Goal: Task Accomplishment & Management: Use online tool/utility

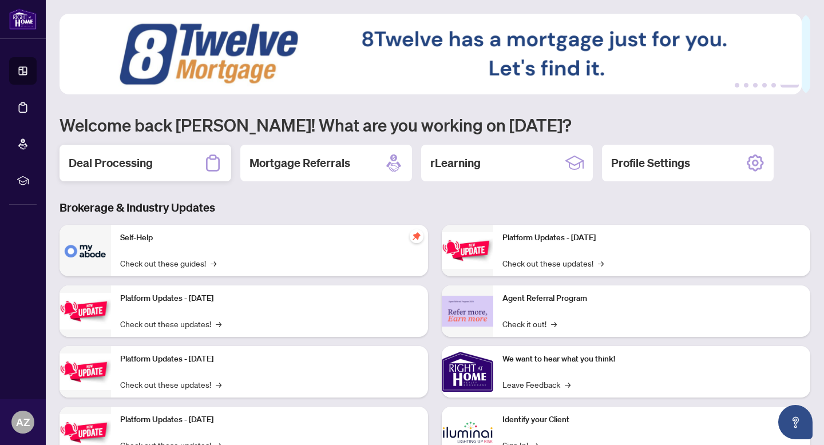
click at [111, 164] on h2 "Deal Processing" at bounding box center [111, 163] width 84 height 16
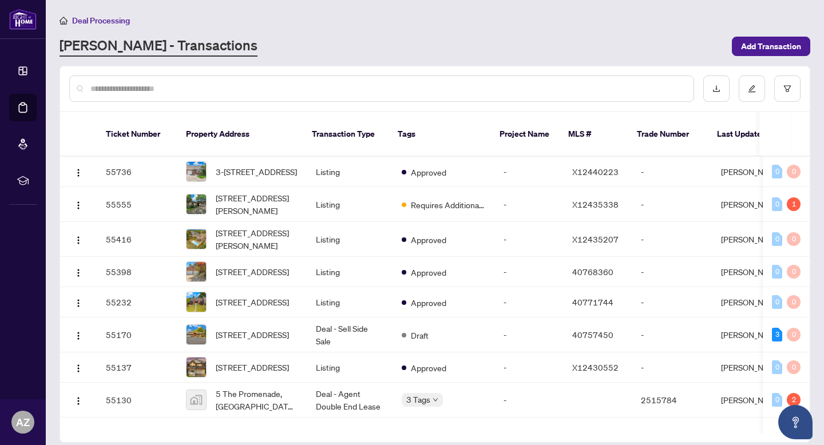
click at [298, 86] on input "text" at bounding box center [387, 88] width 594 height 13
type input "**********"
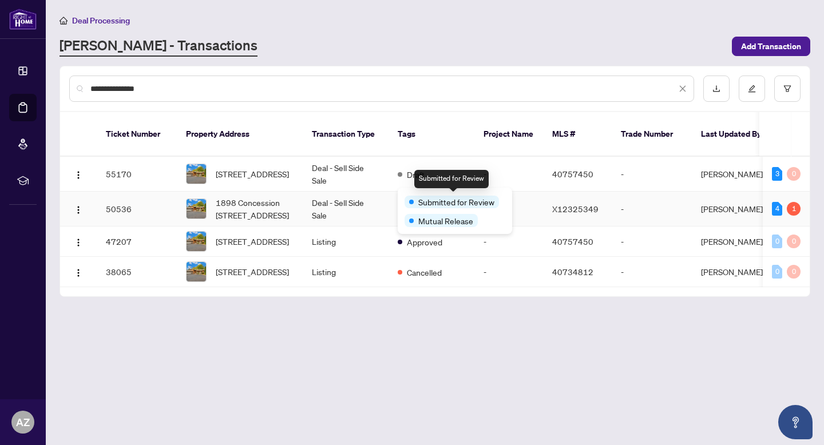
click at [332, 197] on td "Deal - Sell Side Sale" at bounding box center [346, 209] width 86 height 35
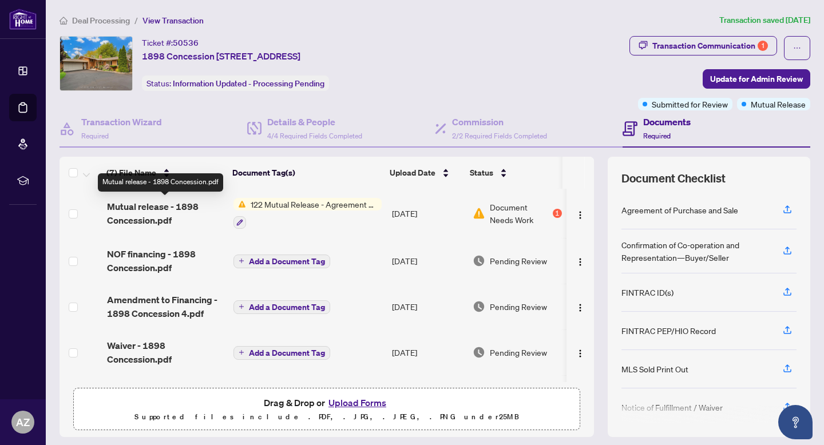
click at [162, 206] on span "Mutual release - 1898 Concession.pdf" at bounding box center [166, 213] width 118 height 27
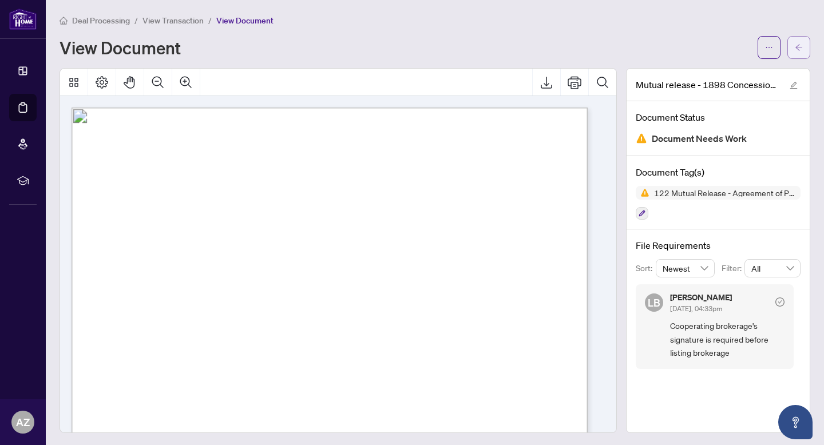
click at [795, 46] on icon "arrow-left" at bounding box center [799, 47] width 8 height 8
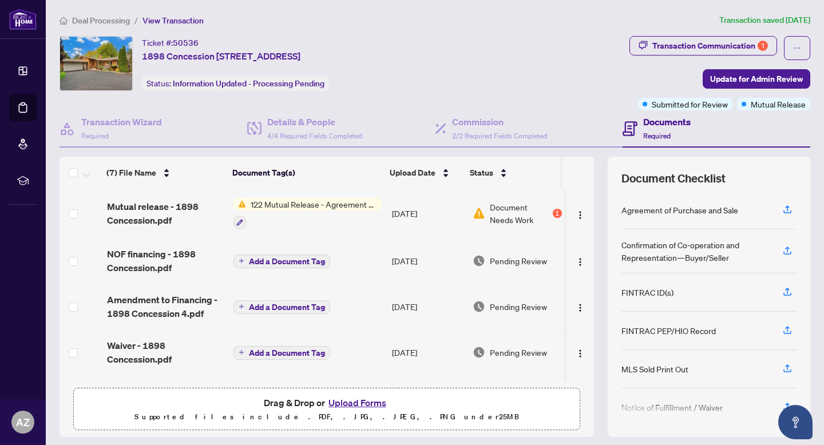
click at [115, 20] on span "Deal Processing" at bounding box center [101, 20] width 58 height 10
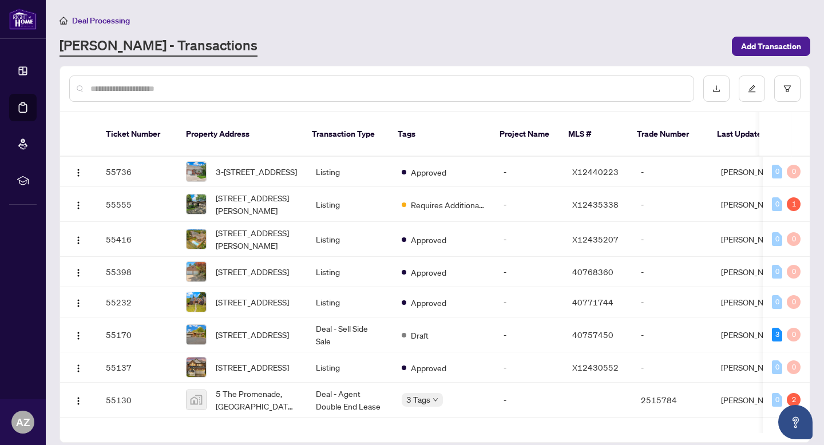
click at [347, 93] on input "text" at bounding box center [387, 88] width 594 height 13
type input "********"
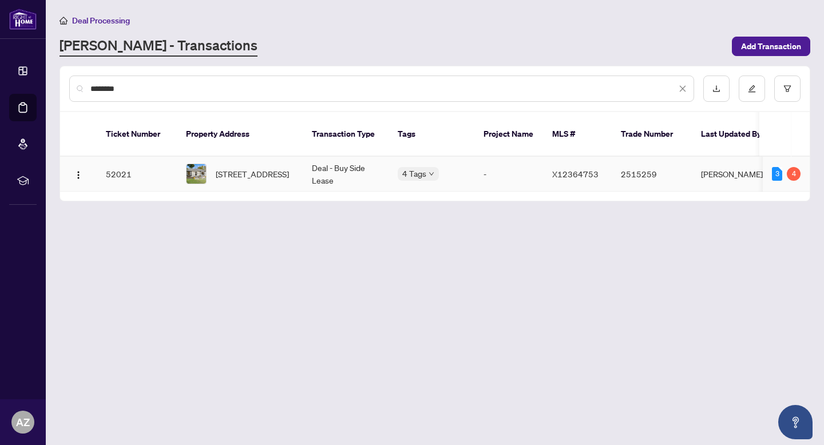
click at [363, 158] on td "Deal - Buy Side Lease" at bounding box center [346, 174] width 86 height 35
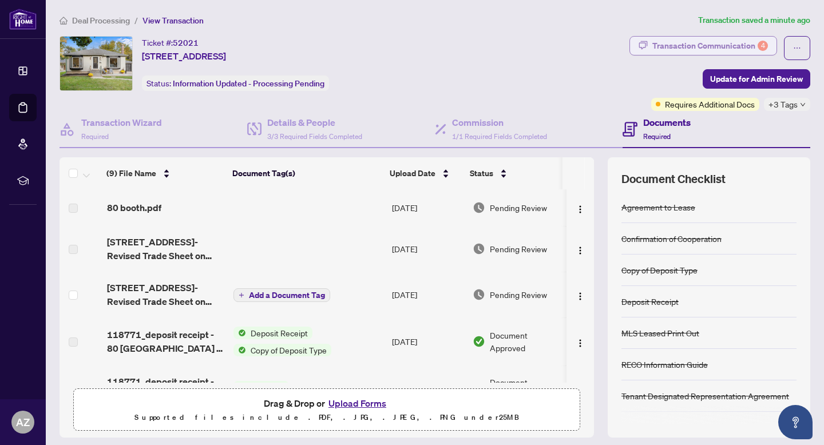
click at [757, 43] on div "4" at bounding box center [762, 46] width 10 height 10
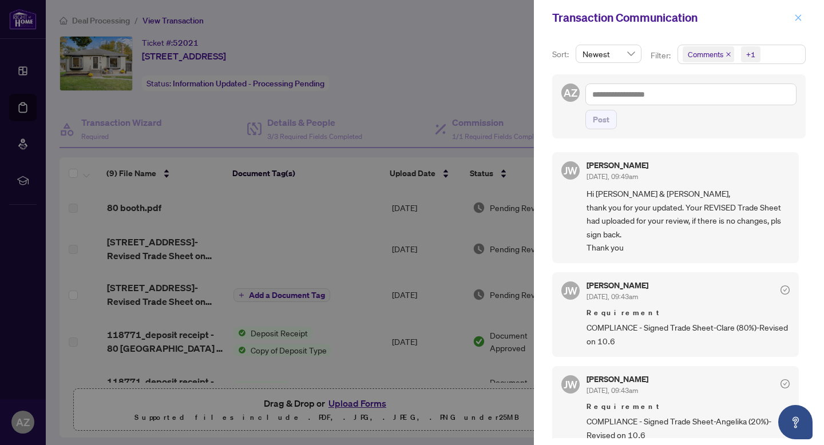
click at [791, 22] on button "button" at bounding box center [798, 18] width 15 height 14
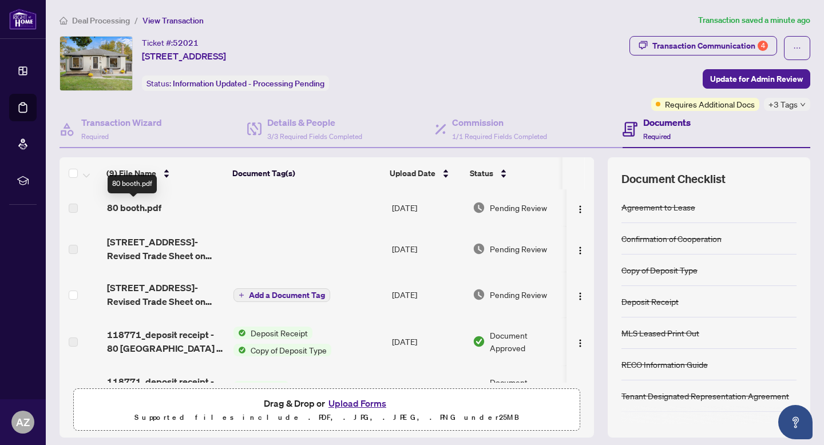
click at [120, 203] on span "80 booth.pdf" at bounding box center [134, 208] width 54 height 14
click at [86, 13] on main "Deal Processing / View Transaction Transaction saved a minute ago Ticket #: 520…" at bounding box center [435, 222] width 778 height 445
click at [91, 19] on span "Deal Processing" at bounding box center [101, 20] width 58 height 10
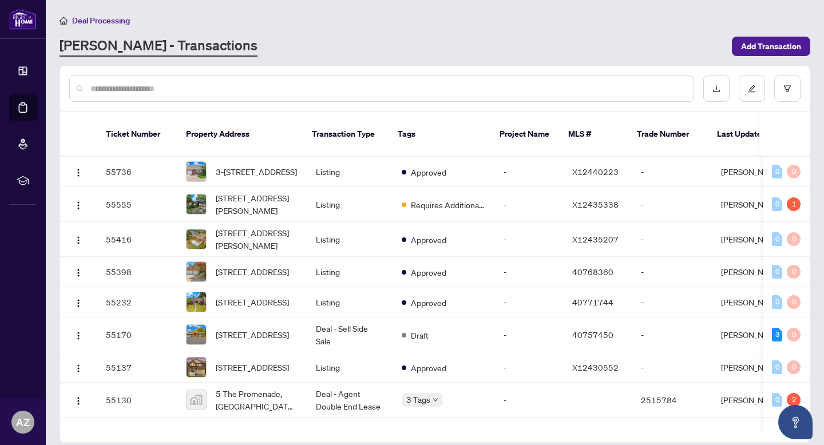
click at [223, 90] on input "text" at bounding box center [387, 88] width 594 height 13
type input "**********"
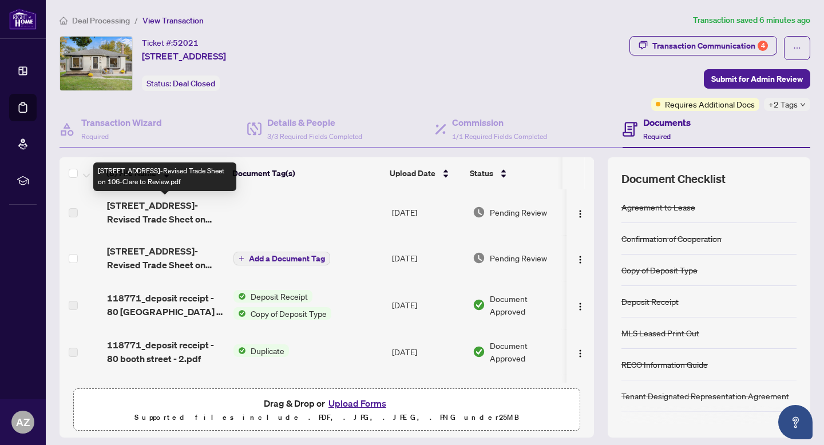
click at [177, 204] on span "[STREET_ADDRESS]-Revised Trade Sheet on 106-Clare to Review.pdf" at bounding box center [166, 212] width 118 height 27
click at [190, 266] on span "[STREET_ADDRESS]-Revised Trade Sheet on 106-Angelika to Review.pdf" at bounding box center [166, 257] width 118 height 27
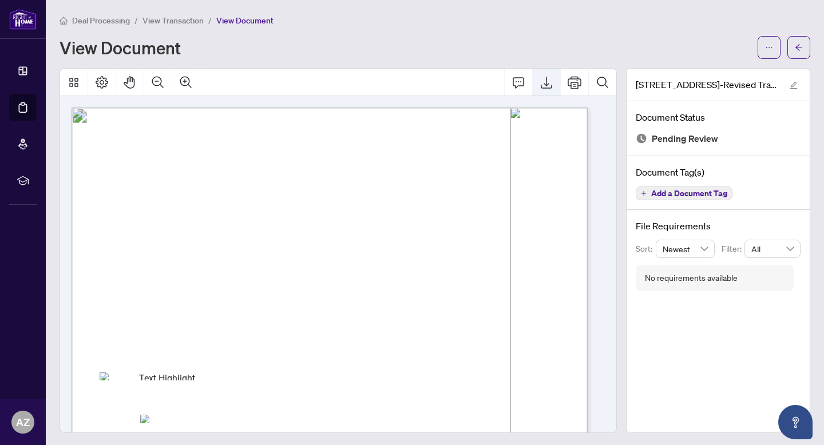
click at [533, 89] on button "Export" at bounding box center [546, 82] width 27 height 27
drag, startPoint x: 737, startPoint y: 23, endPoint x: 733, endPoint y: 16, distance: 8.2
click at [737, 23] on div "Deal Processing / View Transaction / View Document" at bounding box center [434, 20] width 751 height 13
